Goal: Navigation & Orientation: Find specific page/section

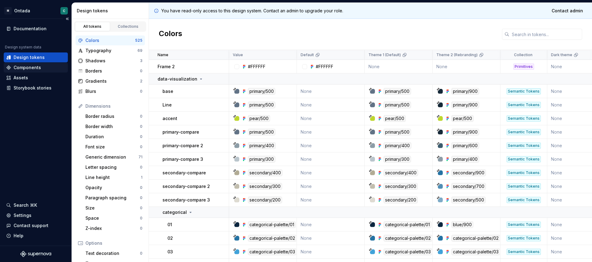
click at [31, 67] on div "Components" at bounding box center [27, 67] width 27 height 6
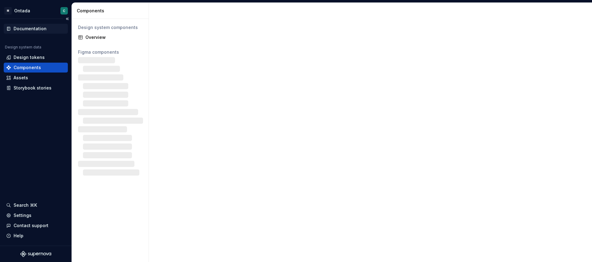
click at [26, 29] on div "Documentation" at bounding box center [30, 29] width 33 height 6
